Goal: Check status: Check status

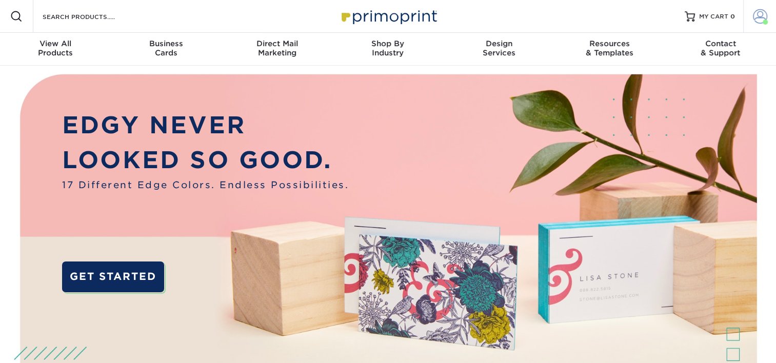
click at [757, 21] on span at bounding box center [760, 16] width 14 height 14
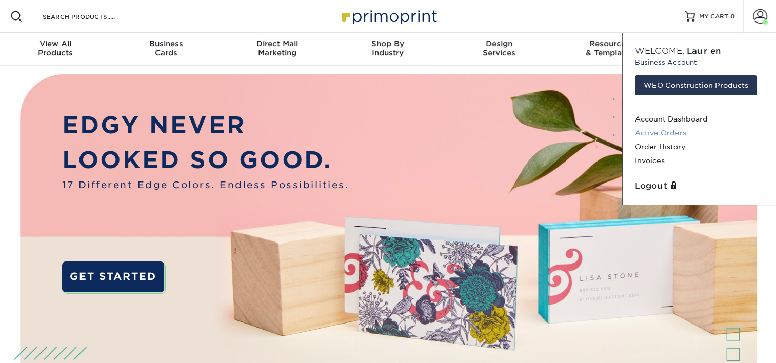
click at [669, 132] on link "Active Orders" at bounding box center [699, 133] width 129 height 14
click at [658, 134] on link "Active Orders" at bounding box center [699, 133] width 129 height 14
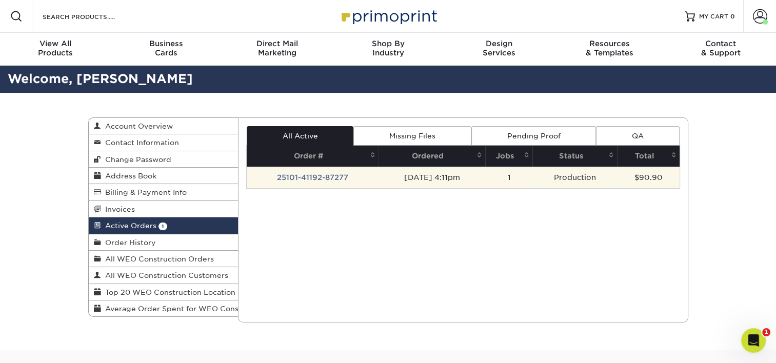
click at [356, 181] on td "25101-41192-87277" at bounding box center [313, 178] width 132 height 22
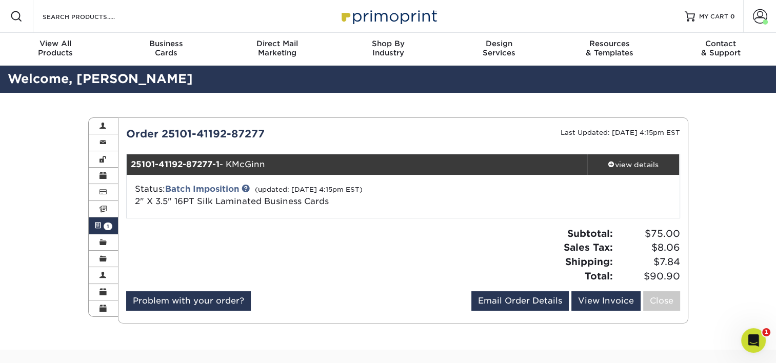
click at [109, 228] on span "1" at bounding box center [108, 226] width 9 height 8
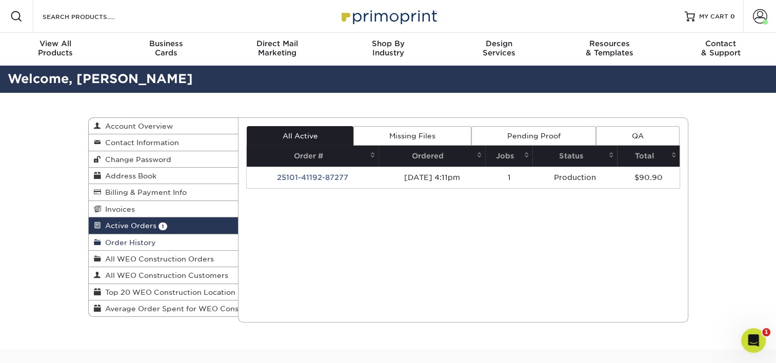
click at [134, 236] on link "Order History" at bounding box center [164, 242] width 150 height 16
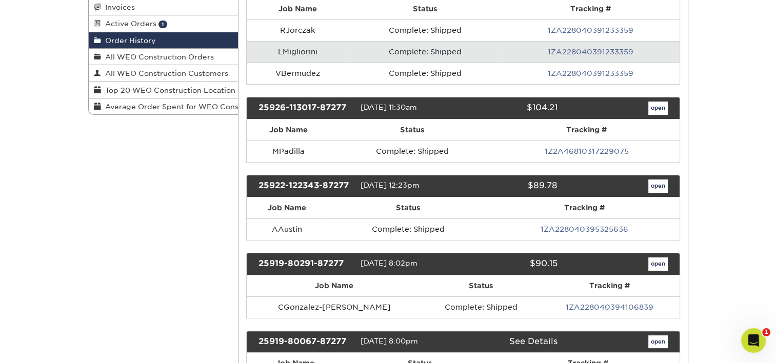
scroll to position [205, 0]
